Goal: Task Accomplishment & Management: Manage account settings

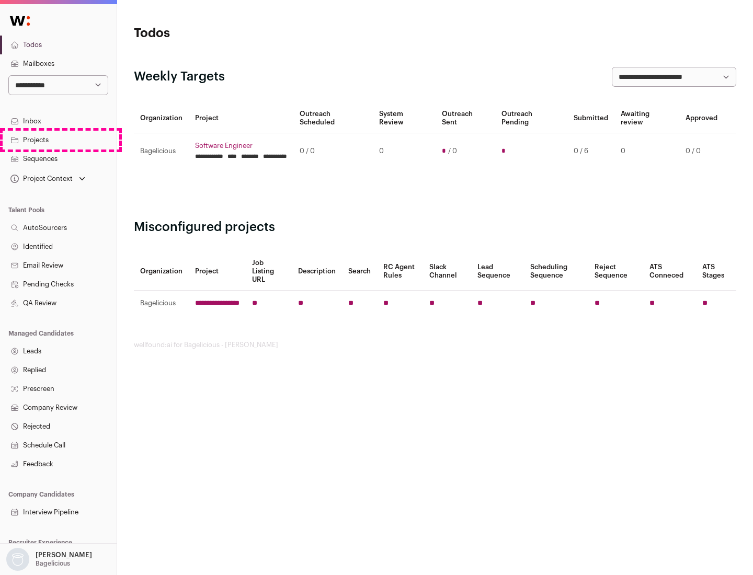
click at [58, 140] on link "Projects" at bounding box center [58, 140] width 117 height 19
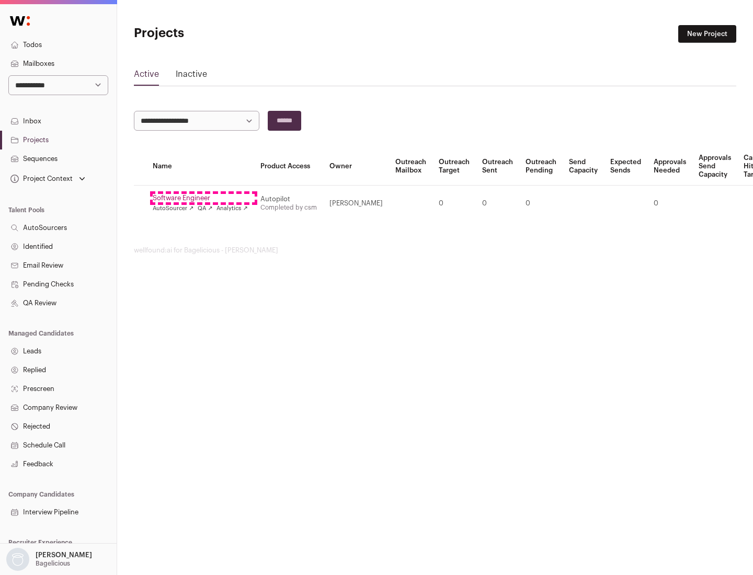
click at [203, 198] on link "Software Engineer" at bounding box center [200, 198] width 95 height 8
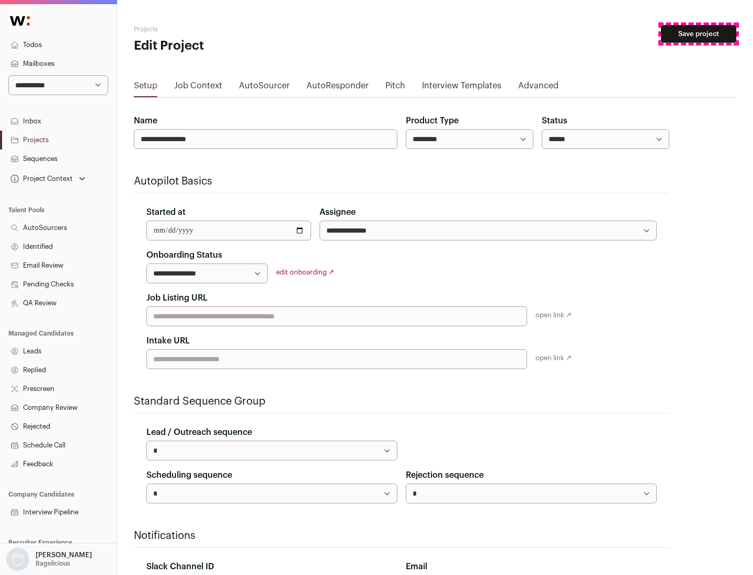
click at [699, 34] on button "Save project" at bounding box center [698, 34] width 75 height 18
